Goal: Information Seeking & Learning: Learn about a topic

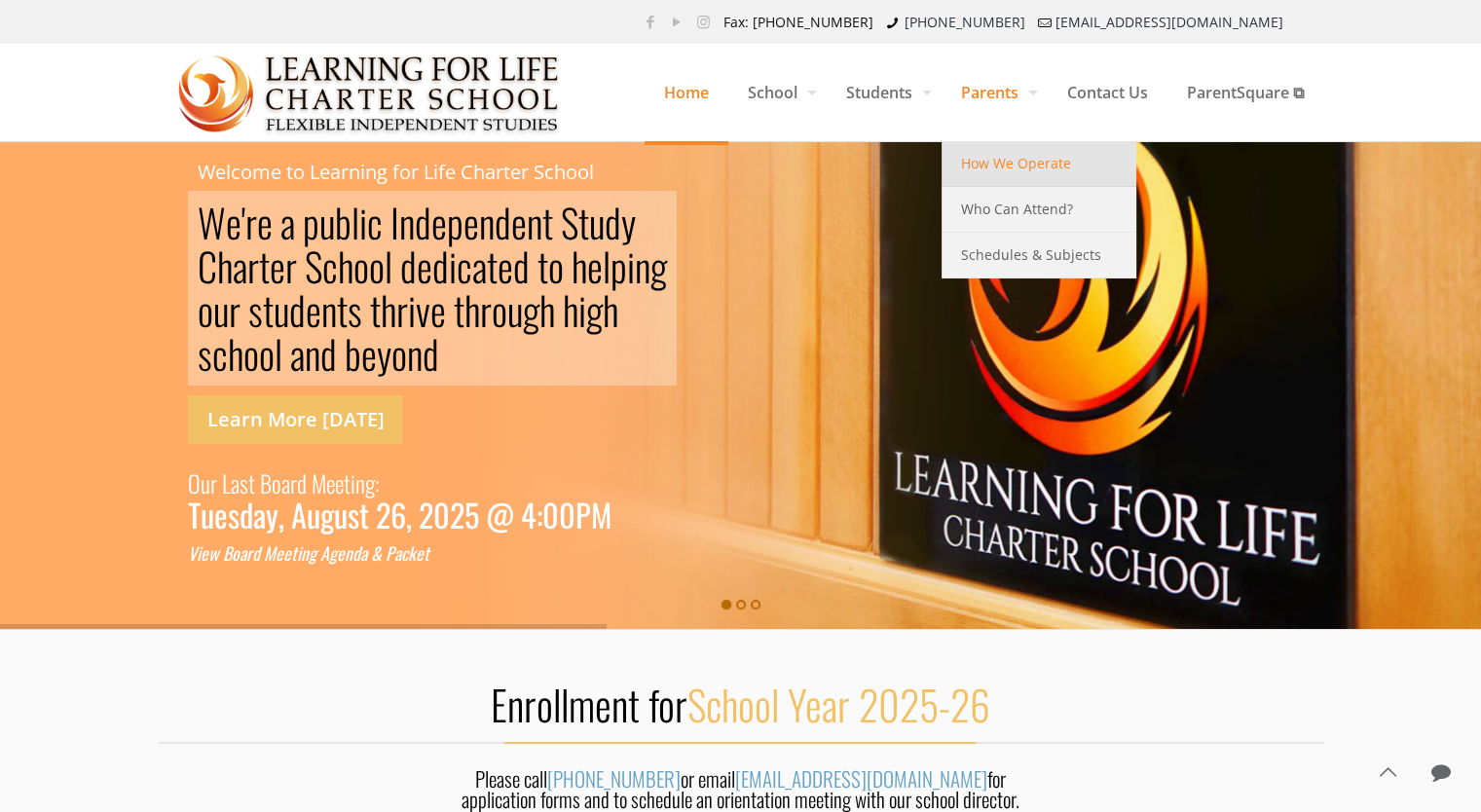
click at [992, 164] on span "How We Operate" at bounding box center [1016, 163] width 110 height 25
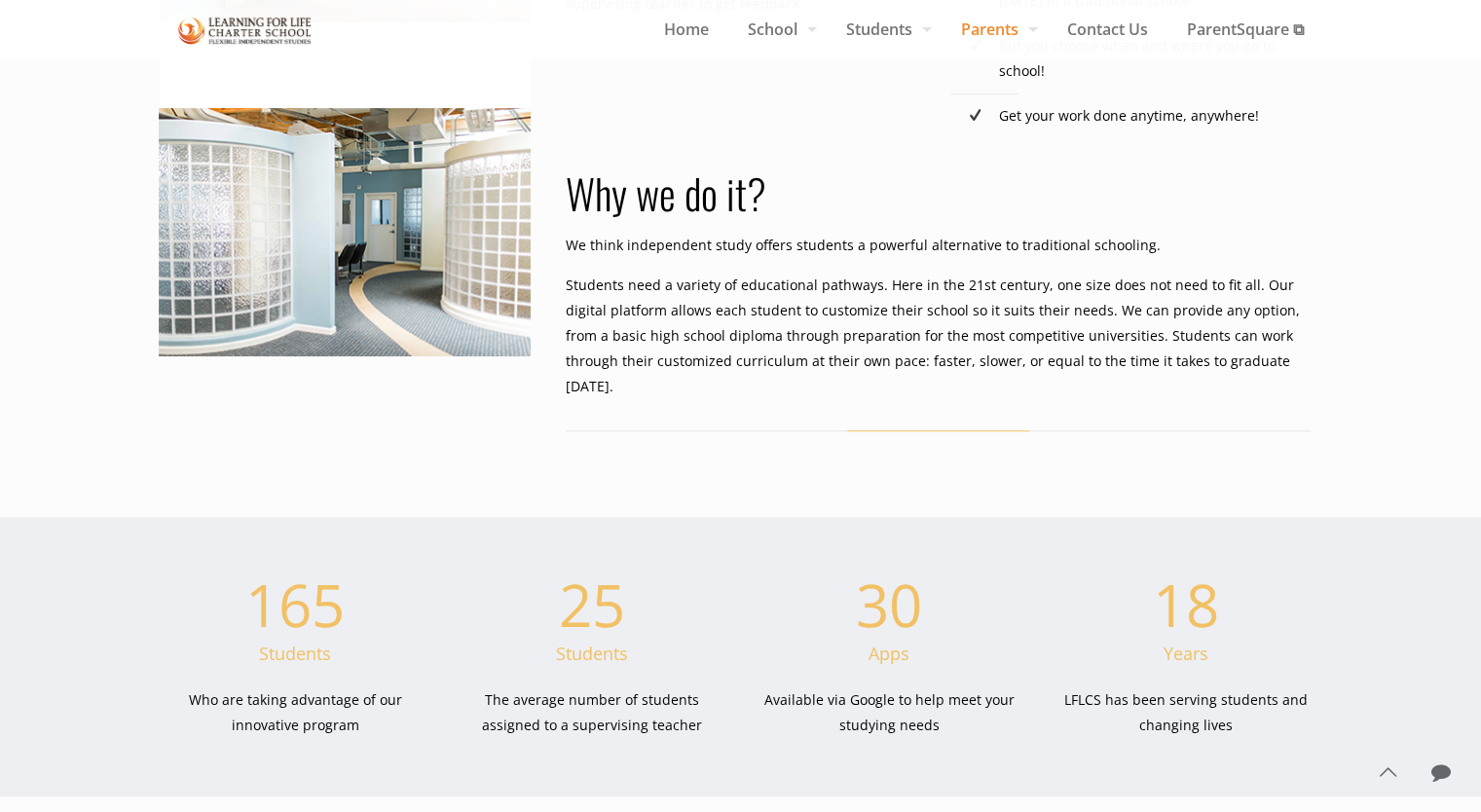
scroll to position [1070, 0]
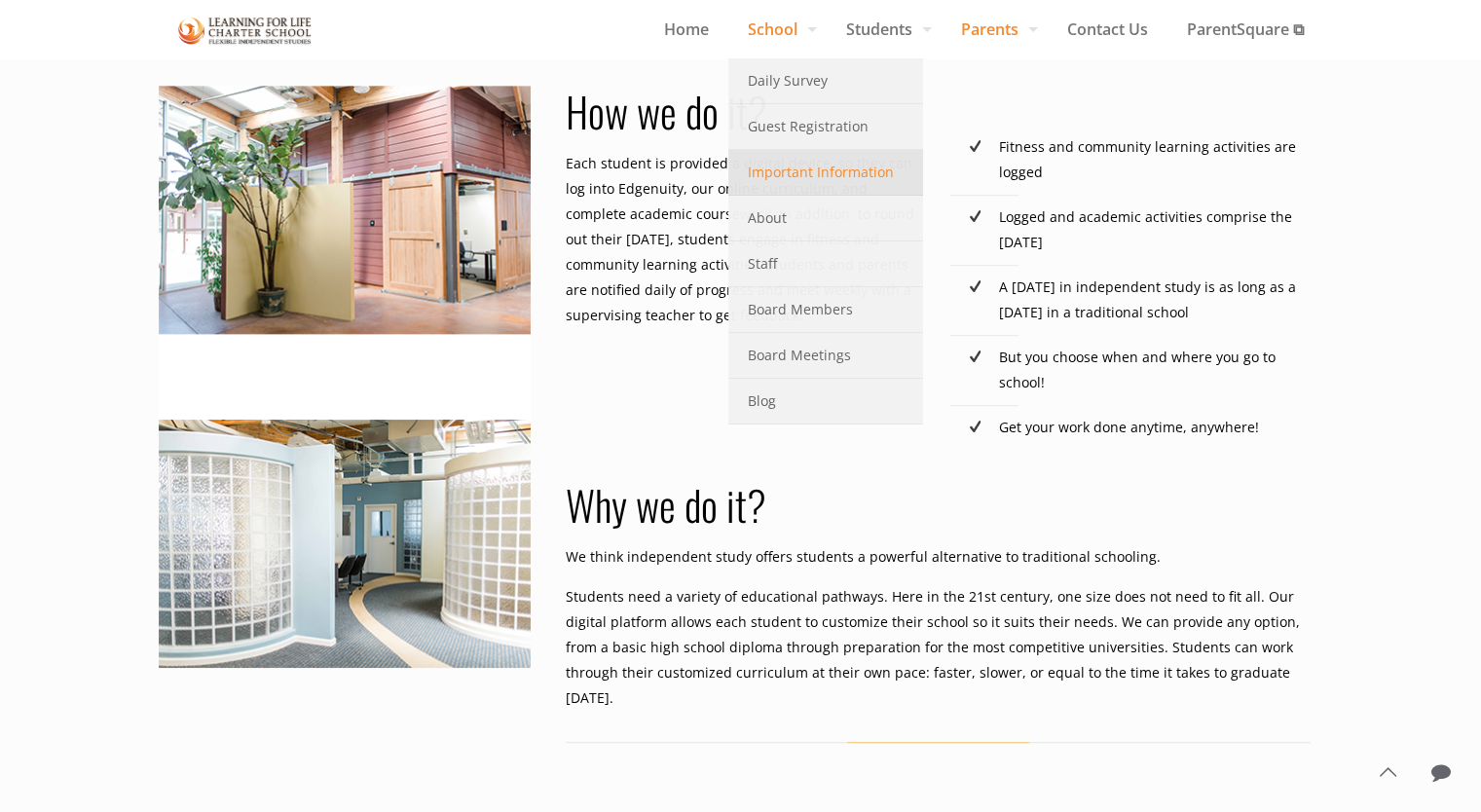
click at [784, 171] on span "Important Information" at bounding box center [820, 171] width 146 height 25
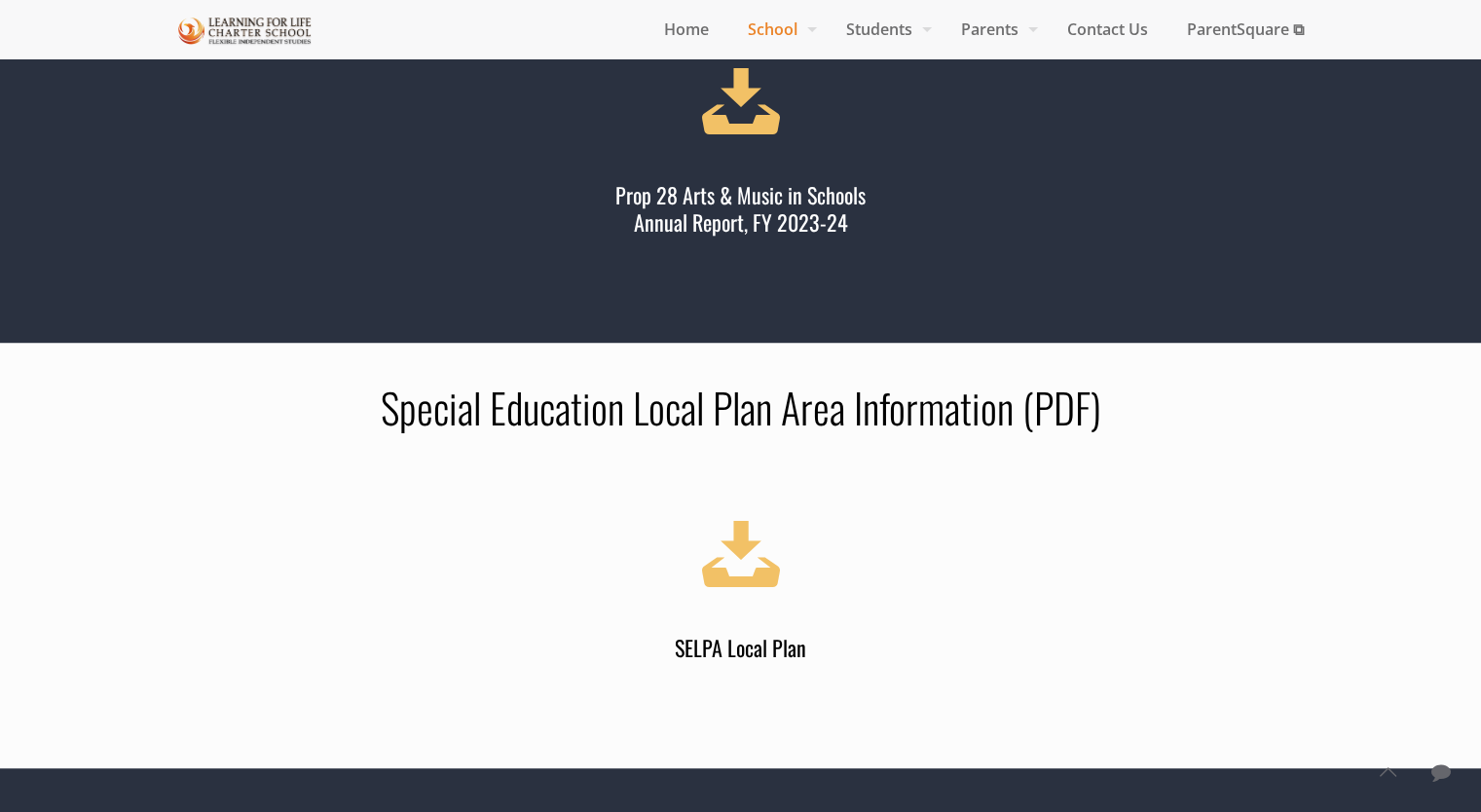
scroll to position [1071, 0]
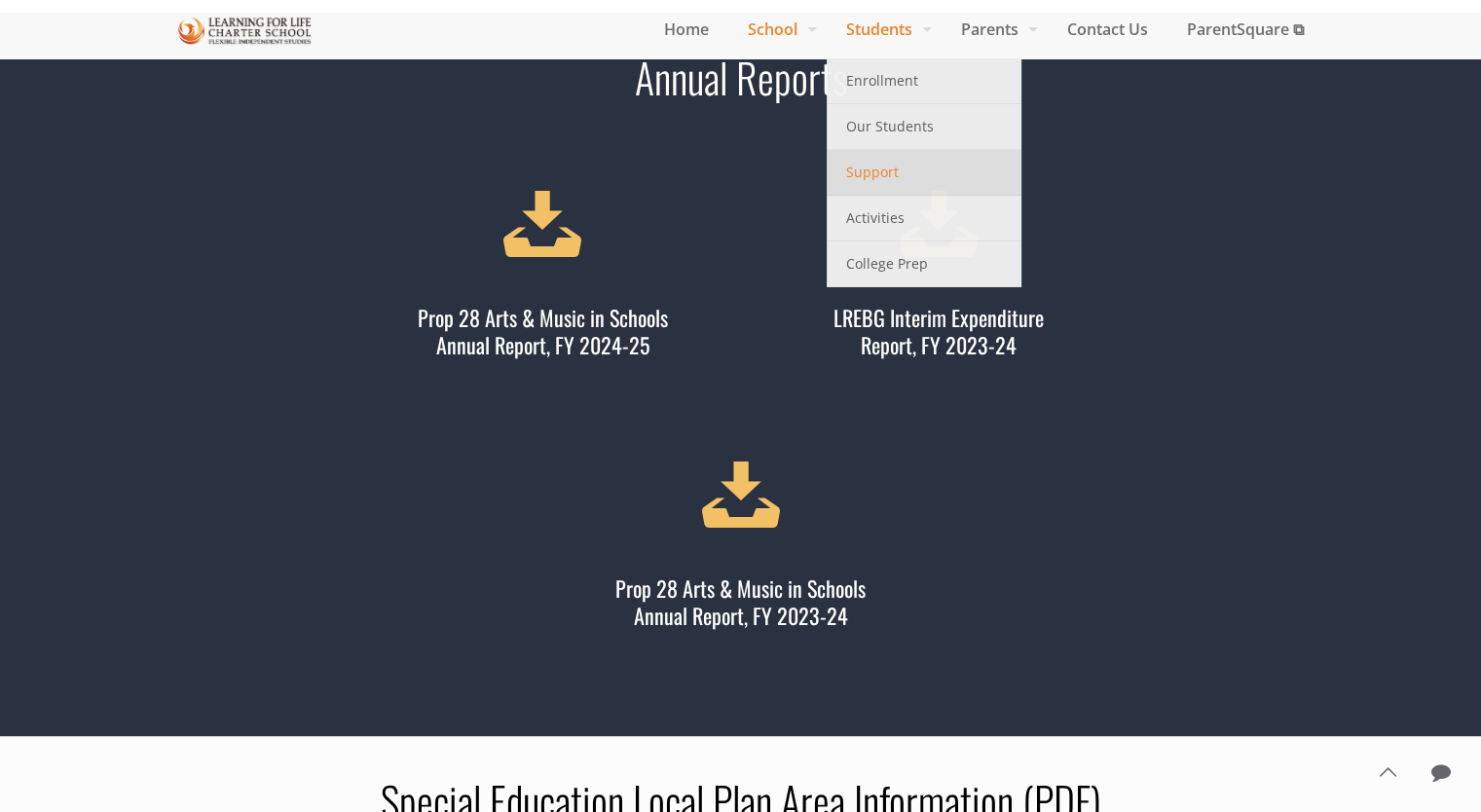
click at [865, 181] on span "Support" at bounding box center [872, 171] width 53 height 25
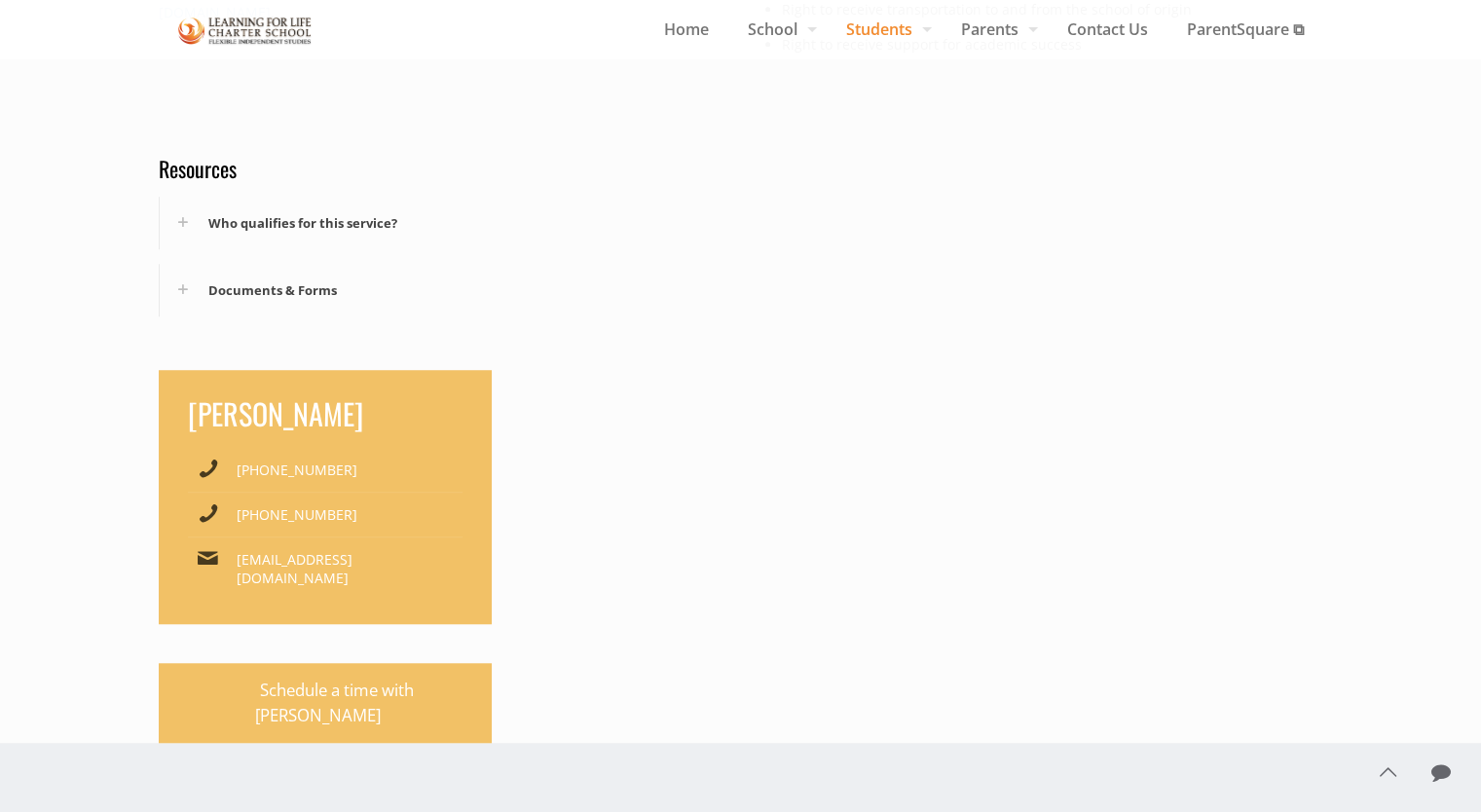
scroll to position [1339, 0]
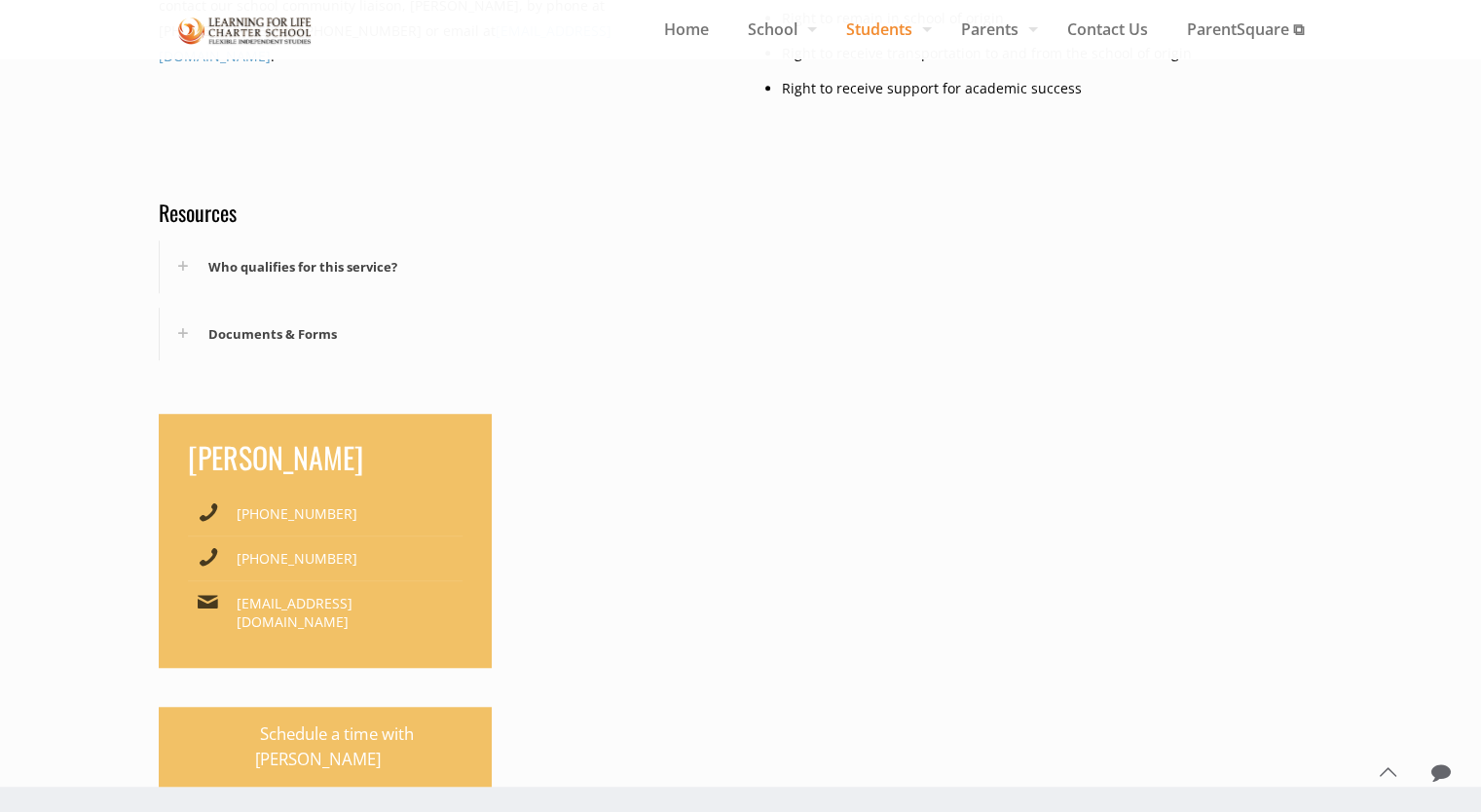
click at [346, 267] on div "Who qualifies for this service?" at bounding box center [444, 267] width 569 height 53
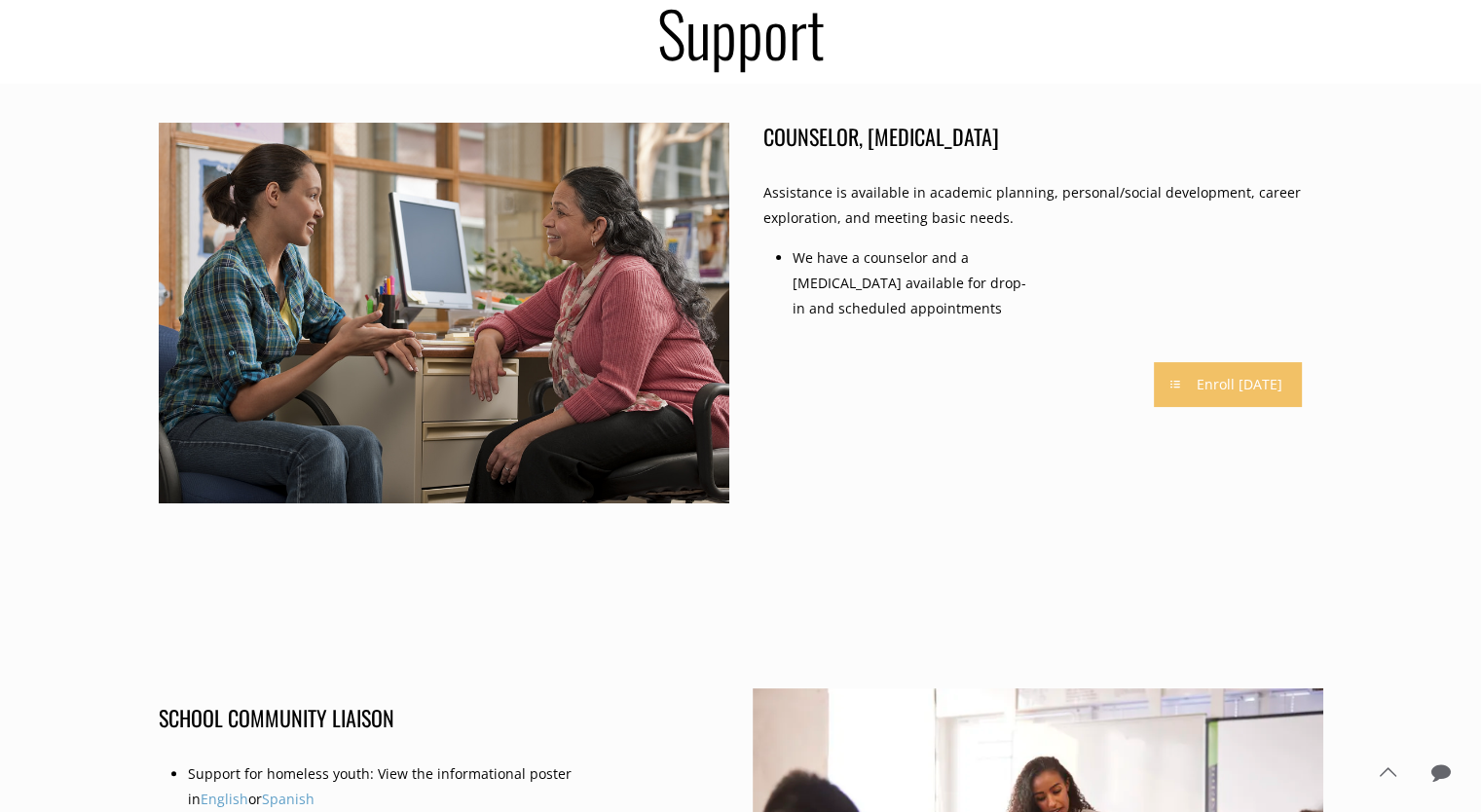
scroll to position [0, 0]
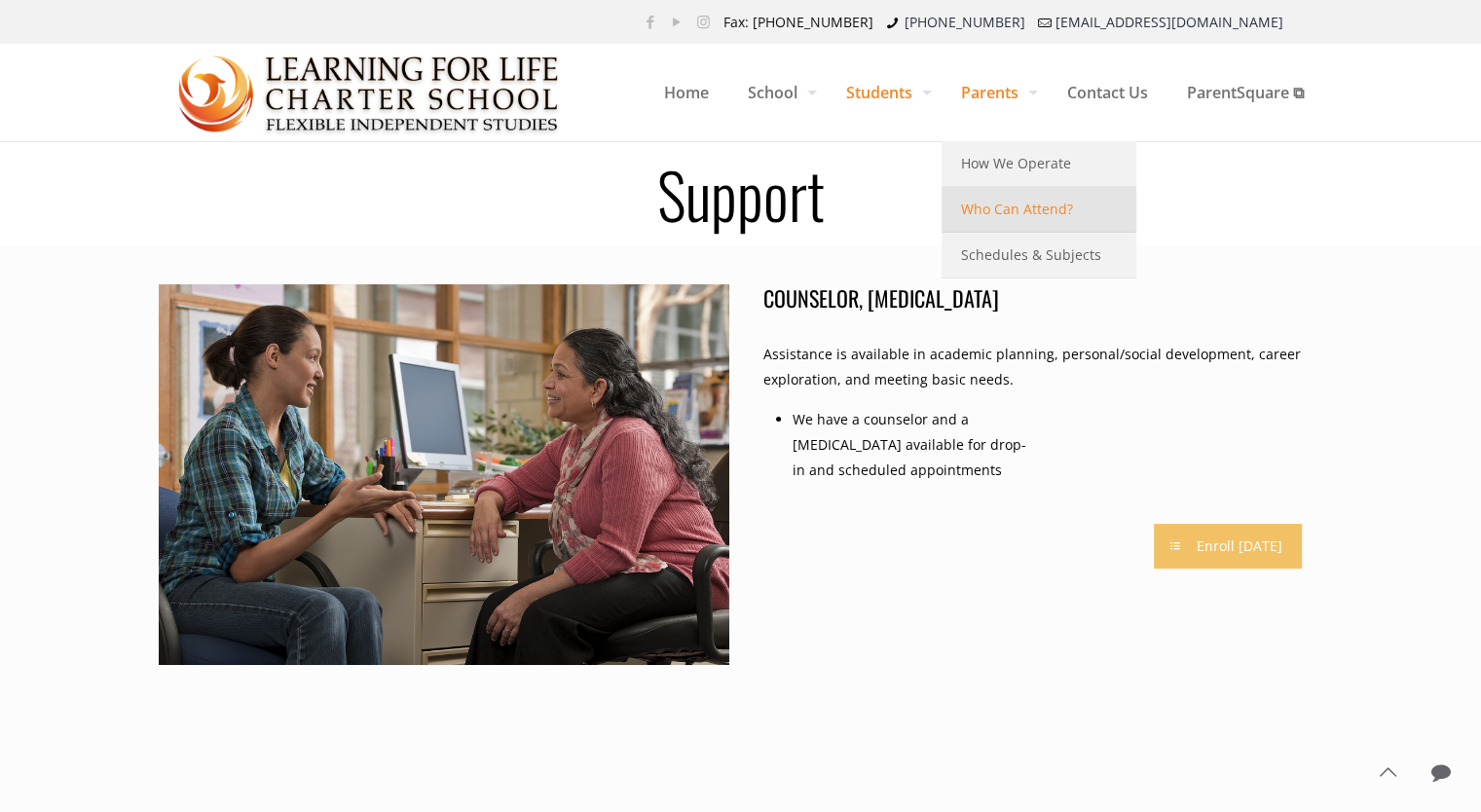
click at [1028, 201] on span "Who Can Attend?" at bounding box center [1017, 209] width 111 height 25
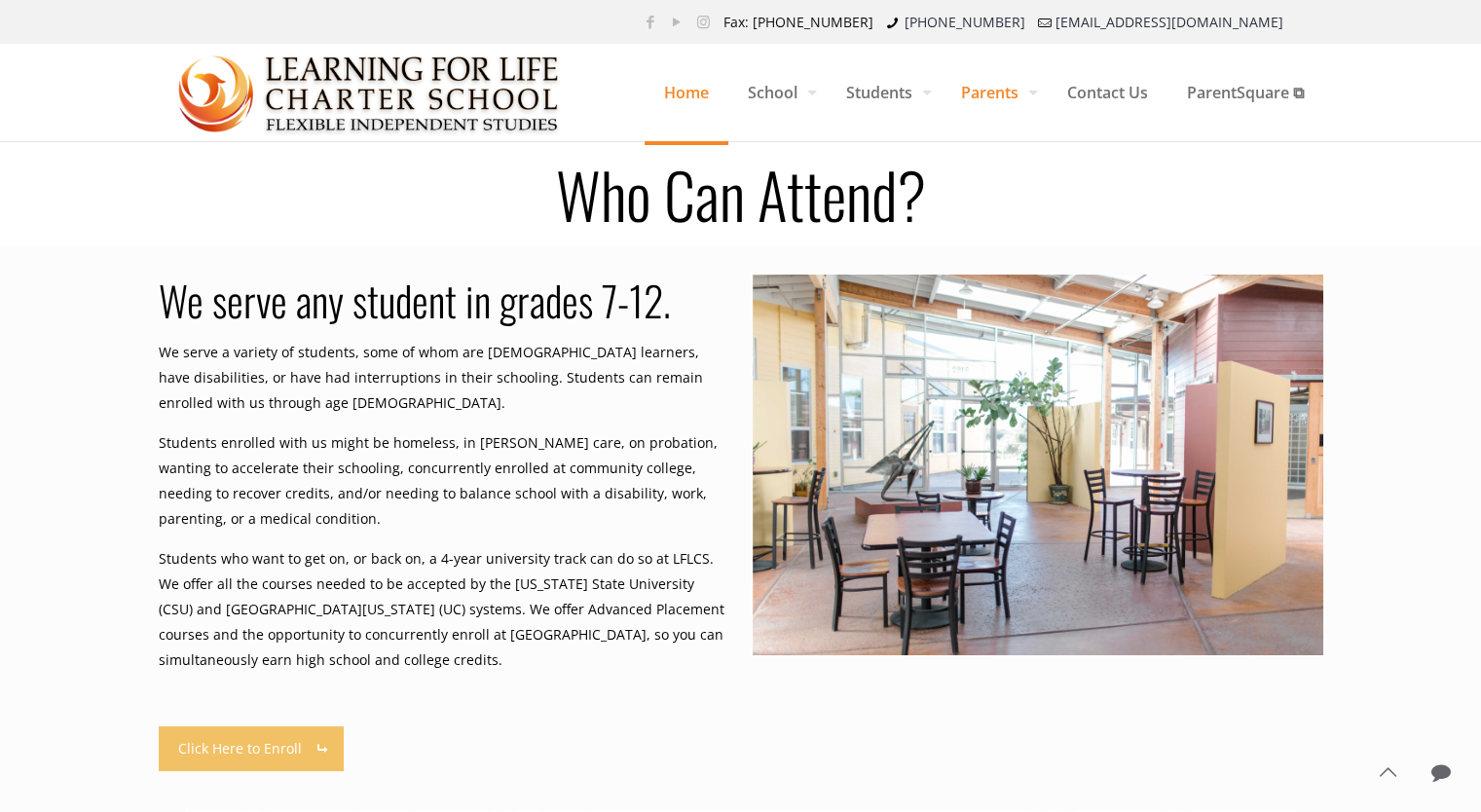
click at [675, 95] on span "Home" at bounding box center [687, 93] width 84 height 59
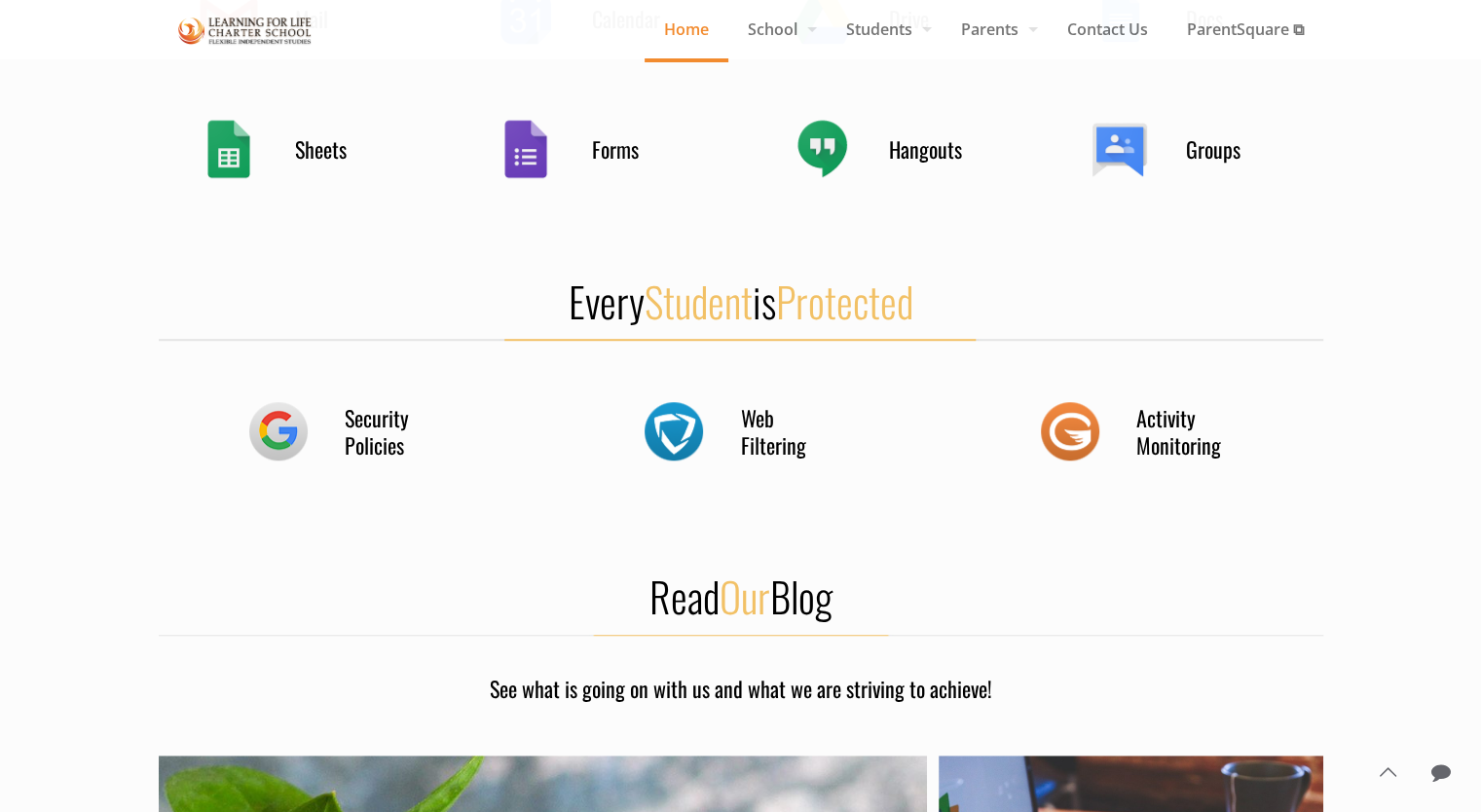
scroll to position [1168, 0]
